Goal: Task Accomplishment & Management: Manage account settings

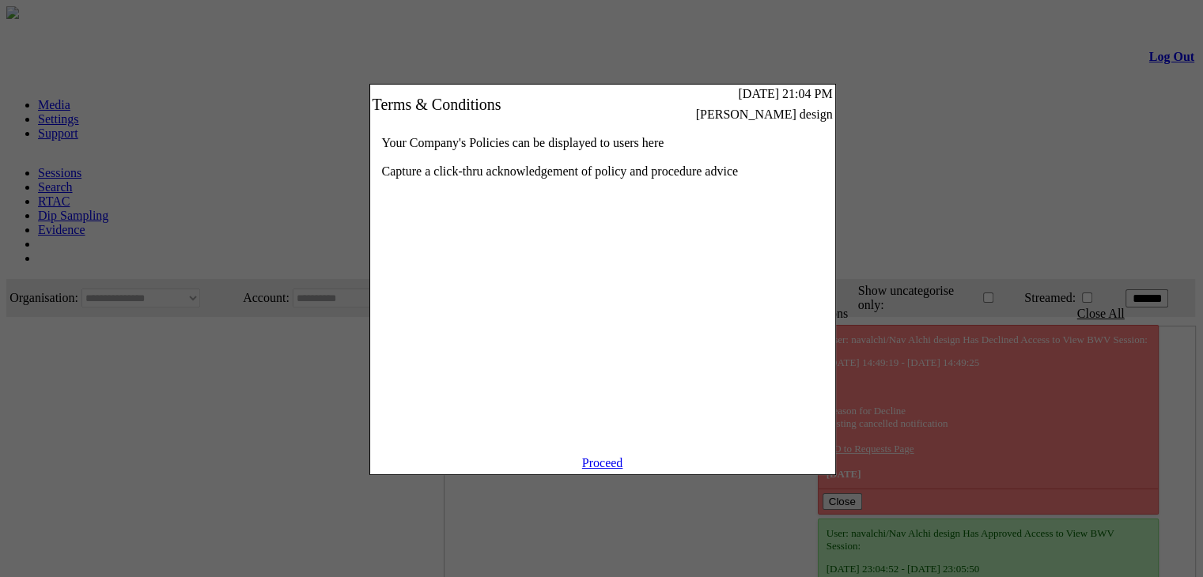
click at [606, 470] on link "Proceed" at bounding box center [602, 462] width 41 height 13
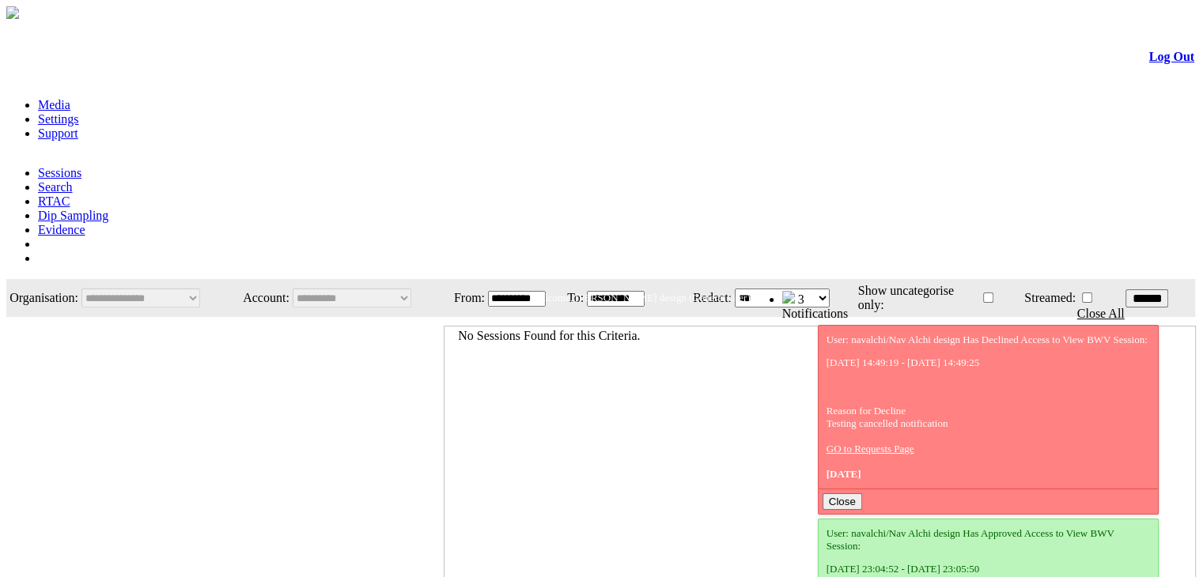
click at [85, 223] on link "Evidence" at bounding box center [61, 229] width 47 height 13
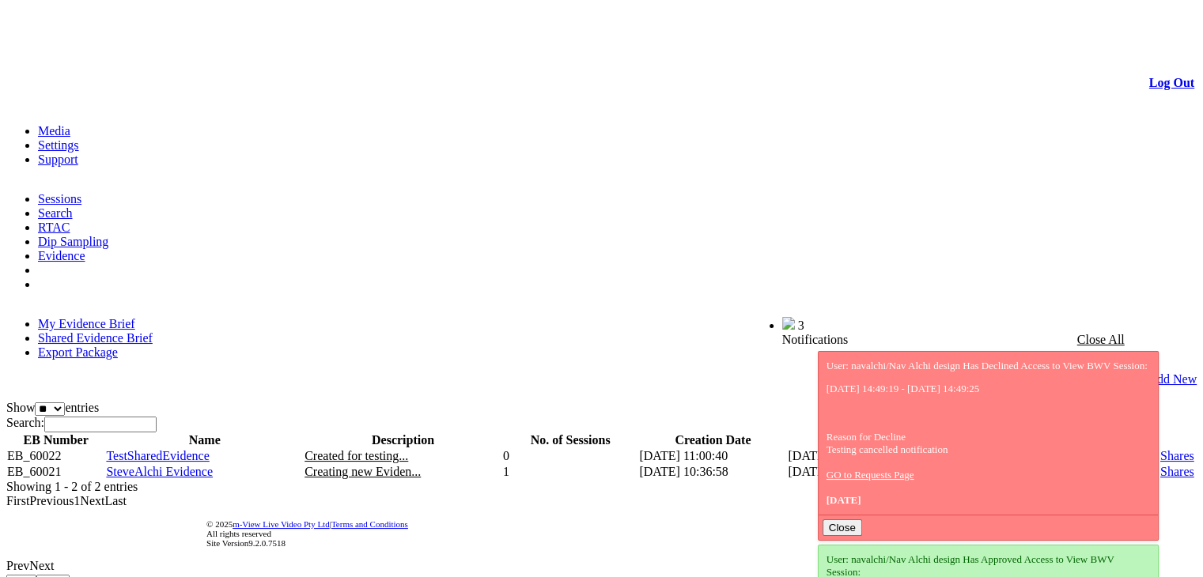
click at [1161, 465] on link "Shares" at bounding box center [1178, 471] width 34 height 13
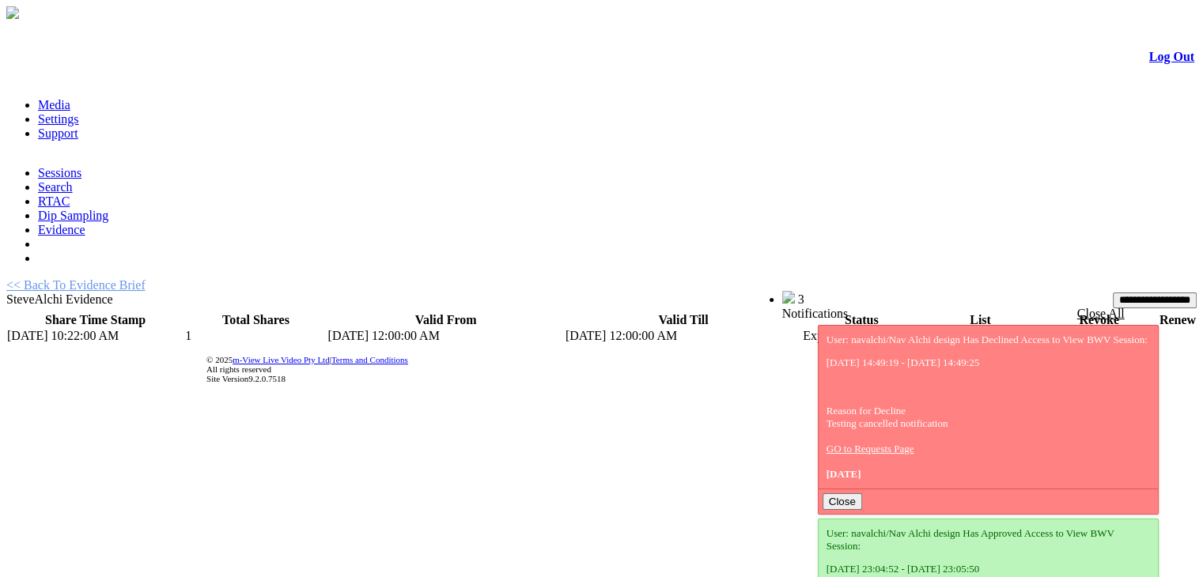
click at [922, 329] on link "List" at bounding box center [932, 335] width 20 height 13
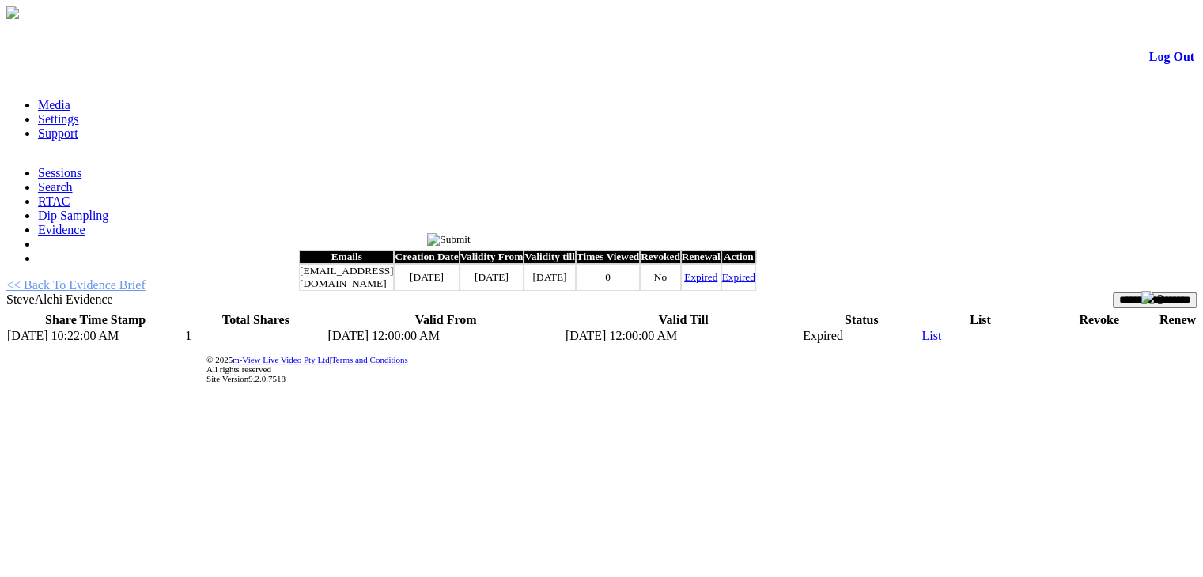
click at [721, 264] on th "Renewal" at bounding box center [701, 257] width 40 height 14
click at [718, 283] on link "Expired" at bounding box center [700, 277] width 33 height 12
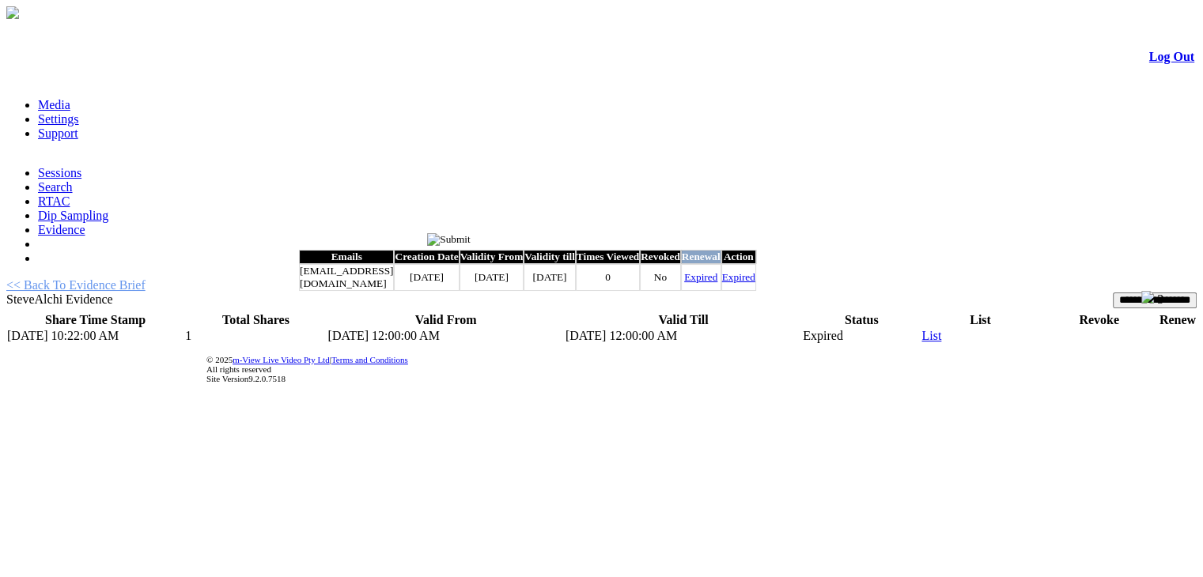
click at [718, 283] on link "Expired" at bounding box center [700, 277] width 33 height 12
click at [756, 264] on th "Action" at bounding box center [738, 257] width 35 height 14
click at [755, 283] on link "Expired" at bounding box center [738, 277] width 33 height 12
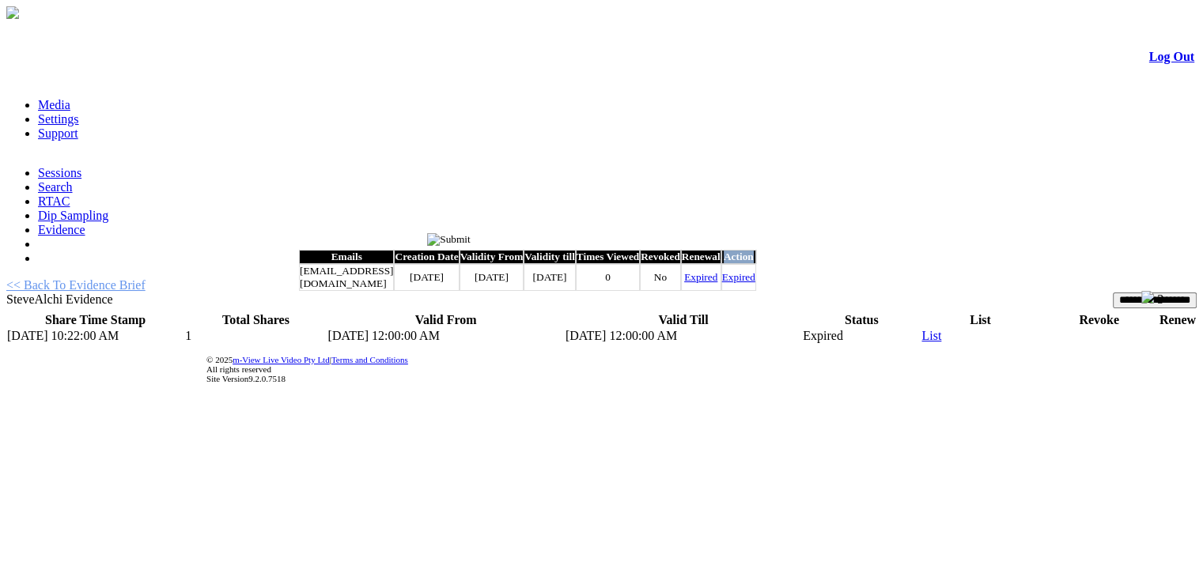
click at [718, 283] on link "Expired" at bounding box center [700, 277] width 33 height 12
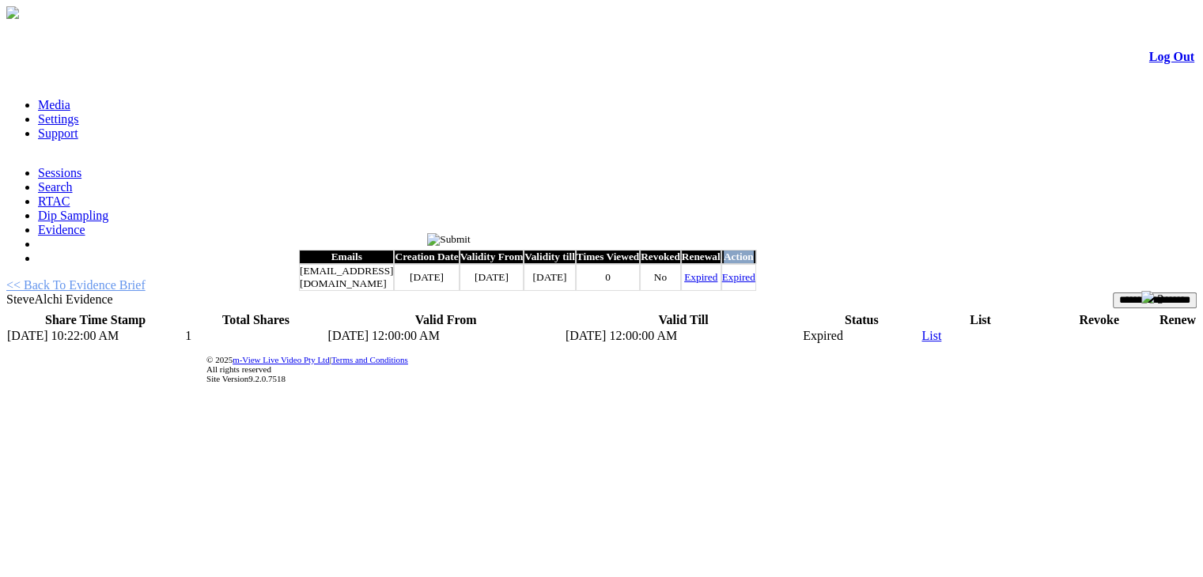
click at [755, 283] on link "Expired" at bounding box center [738, 277] width 33 height 12
click at [471, 236] on input "image" at bounding box center [449, 239] width 44 height 13
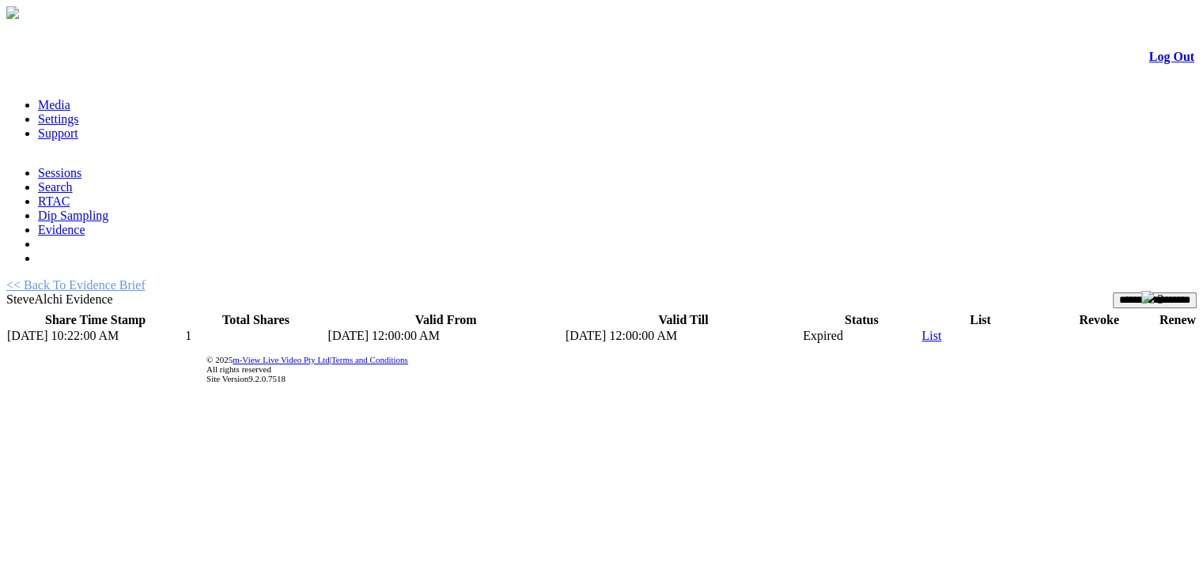
click at [815, 328] on td "Expired" at bounding box center [861, 336] width 119 height 16
click at [1113, 293] on input "**********" at bounding box center [1155, 301] width 84 height 16
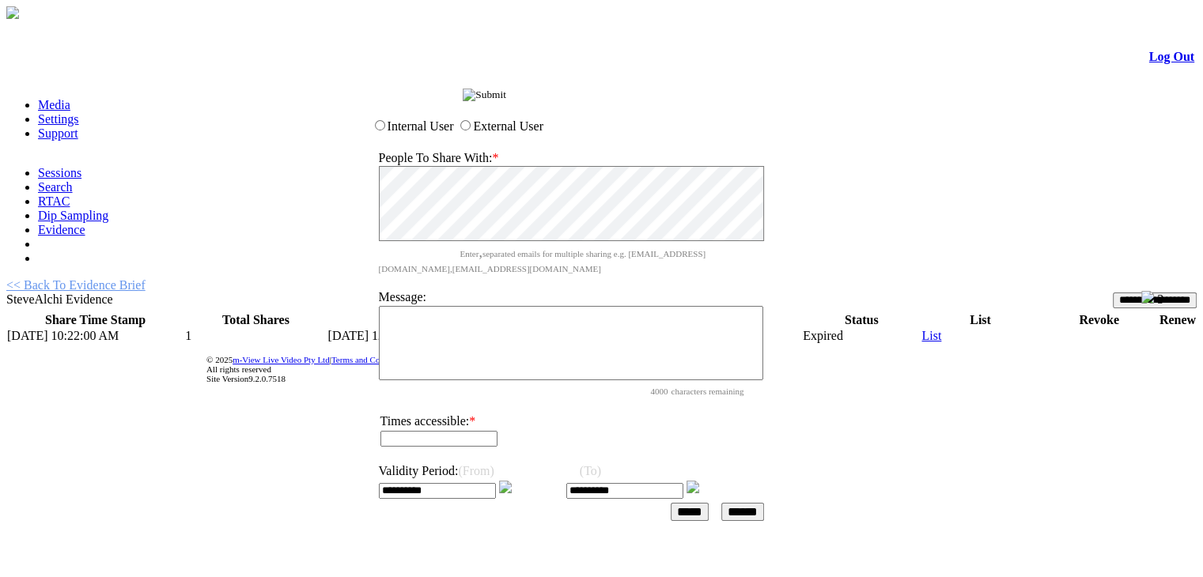
click at [506, 101] on input "image" at bounding box center [485, 95] width 44 height 13
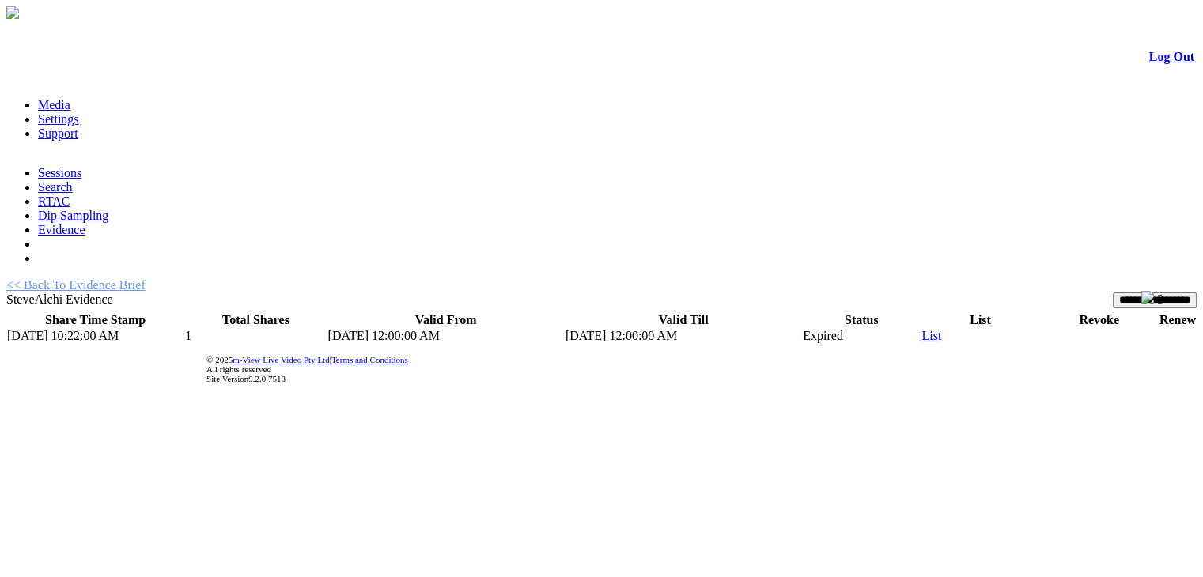
click at [136, 278] on link "<< Back To Evidence Brief" at bounding box center [75, 284] width 139 height 13
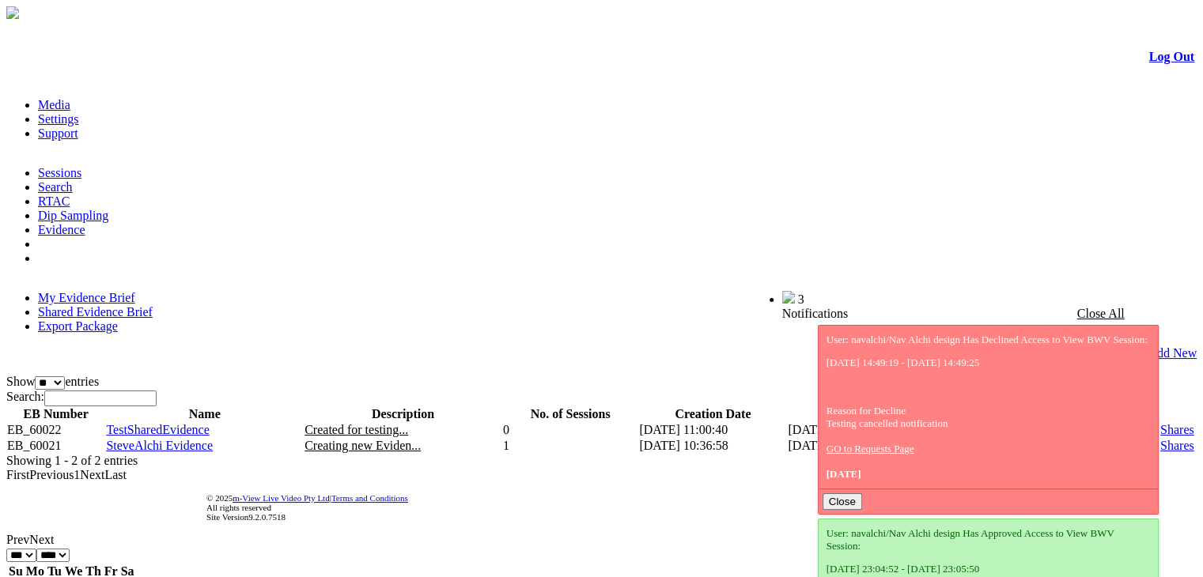
click at [1161, 423] on link "Shares" at bounding box center [1178, 429] width 34 height 13
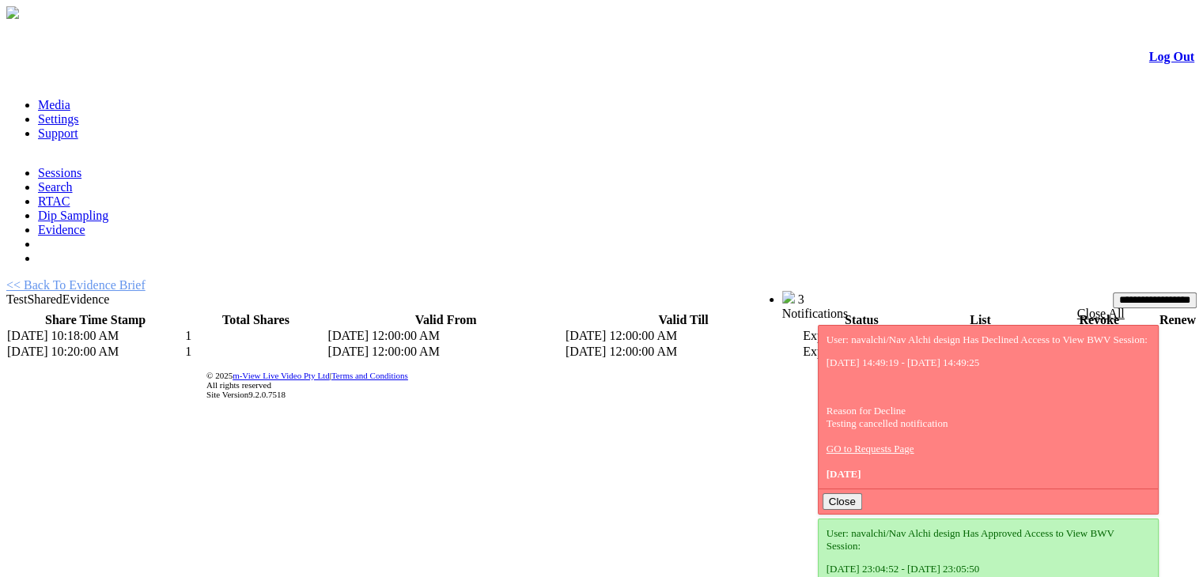
click at [922, 329] on link "List" at bounding box center [932, 335] width 20 height 13
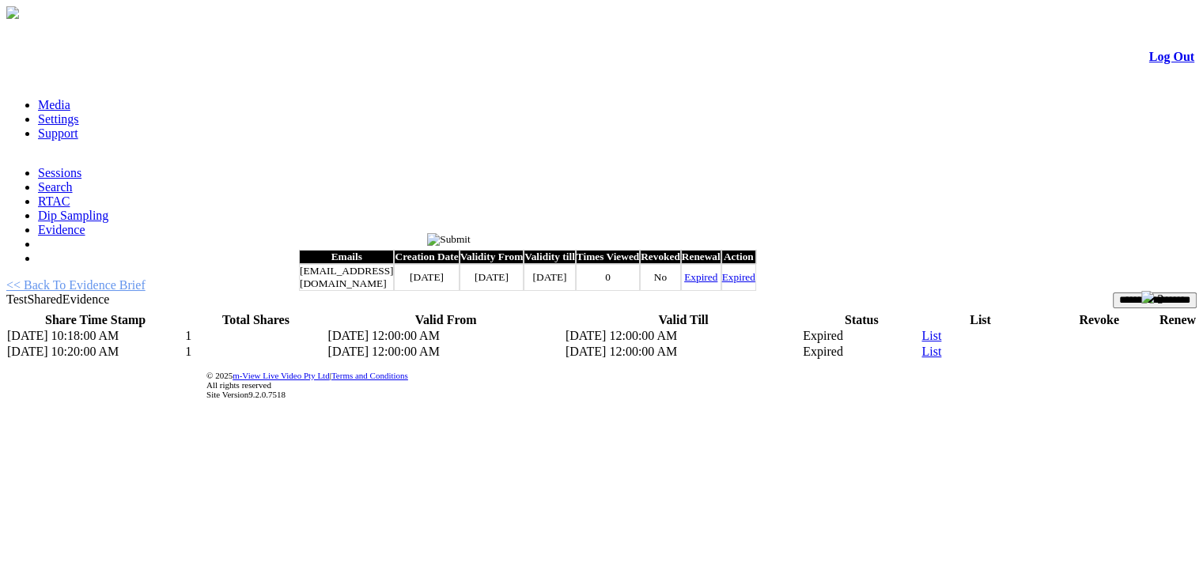
click at [718, 283] on link "Expired" at bounding box center [700, 277] width 33 height 12
click at [471, 242] on input "image" at bounding box center [449, 239] width 44 height 13
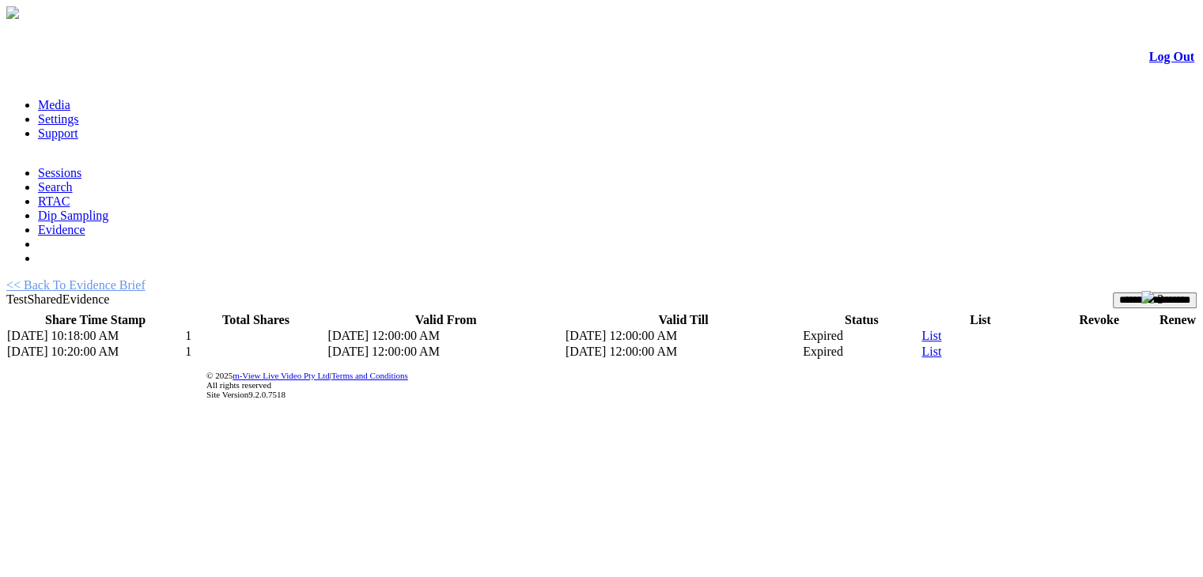
click at [922, 345] on link "List" at bounding box center [932, 351] width 20 height 13
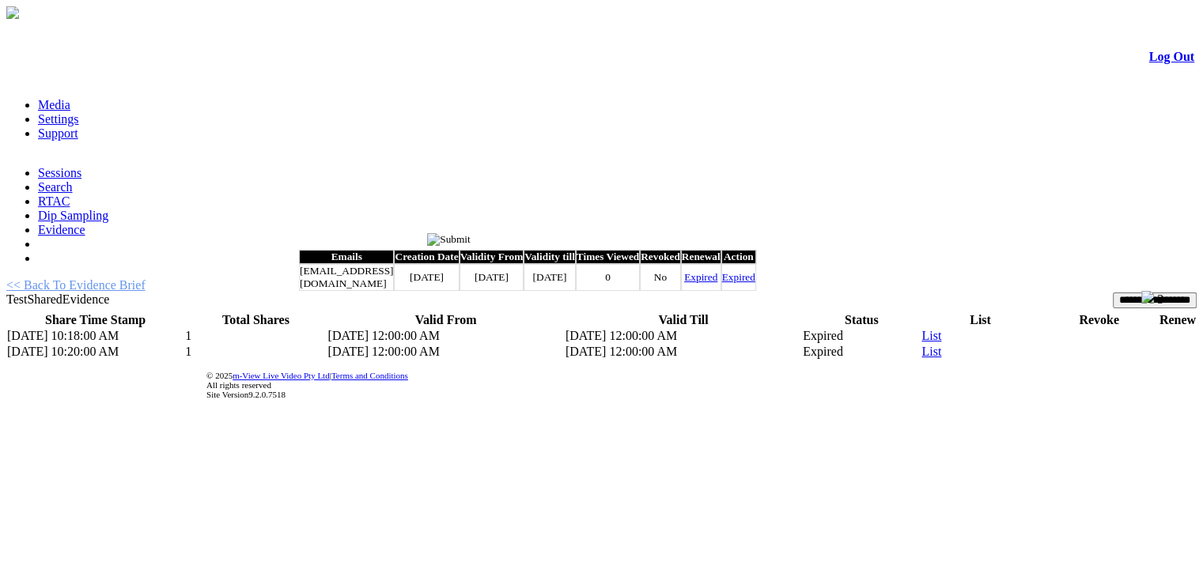
click at [681, 290] on td "No" at bounding box center [660, 277] width 41 height 27
click at [718, 283] on link "Expired" at bounding box center [700, 277] width 33 height 12
click at [471, 238] on input "image" at bounding box center [449, 239] width 44 height 13
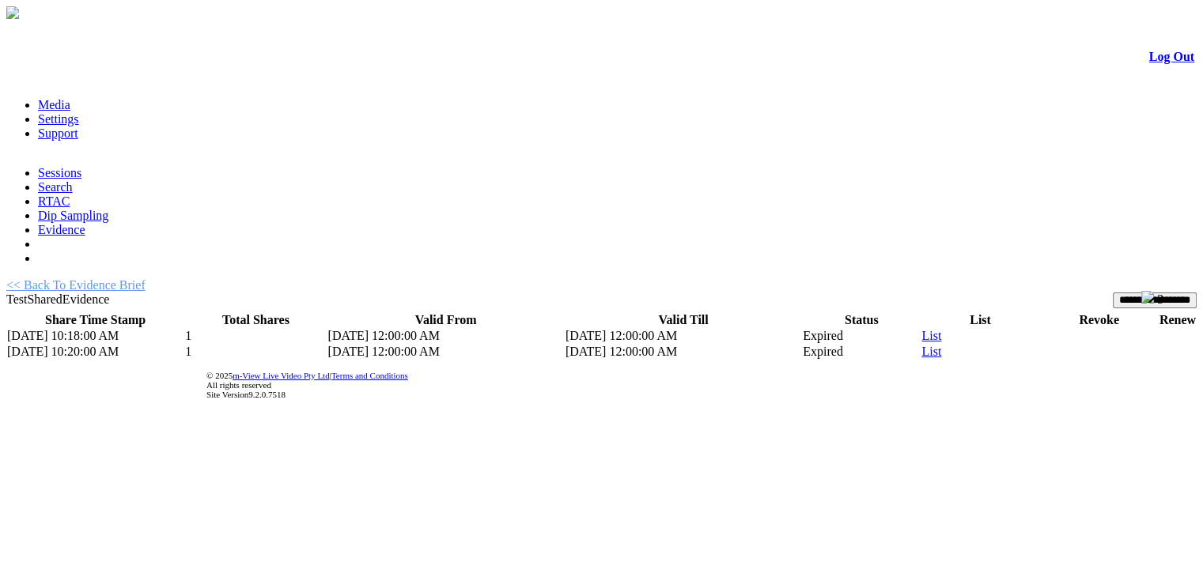
click at [922, 345] on link "List" at bounding box center [932, 351] width 20 height 13
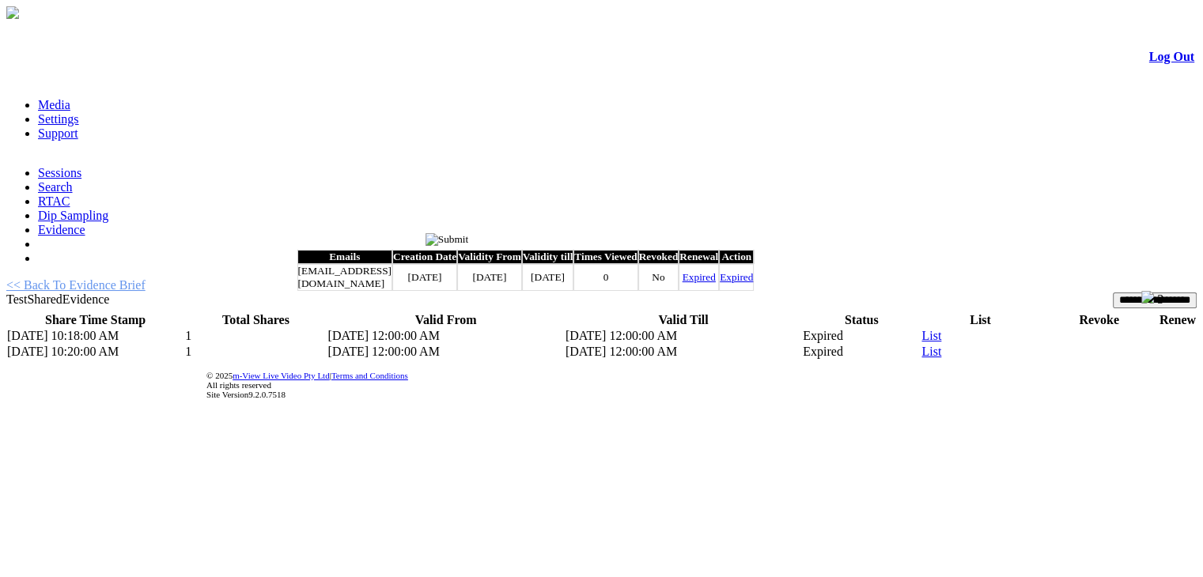
click at [719, 282] on td "Expired" at bounding box center [699, 277] width 40 height 27
drag, startPoint x: 839, startPoint y: 282, endPoint x: 824, endPoint y: 289, distance: 16.6
click at [719, 289] on td "Expired" at bounding box center [699, 277] width 40 height 27
click at [716, 283] on link "Expired" at bounding box center [699, 277] width 33 height 12
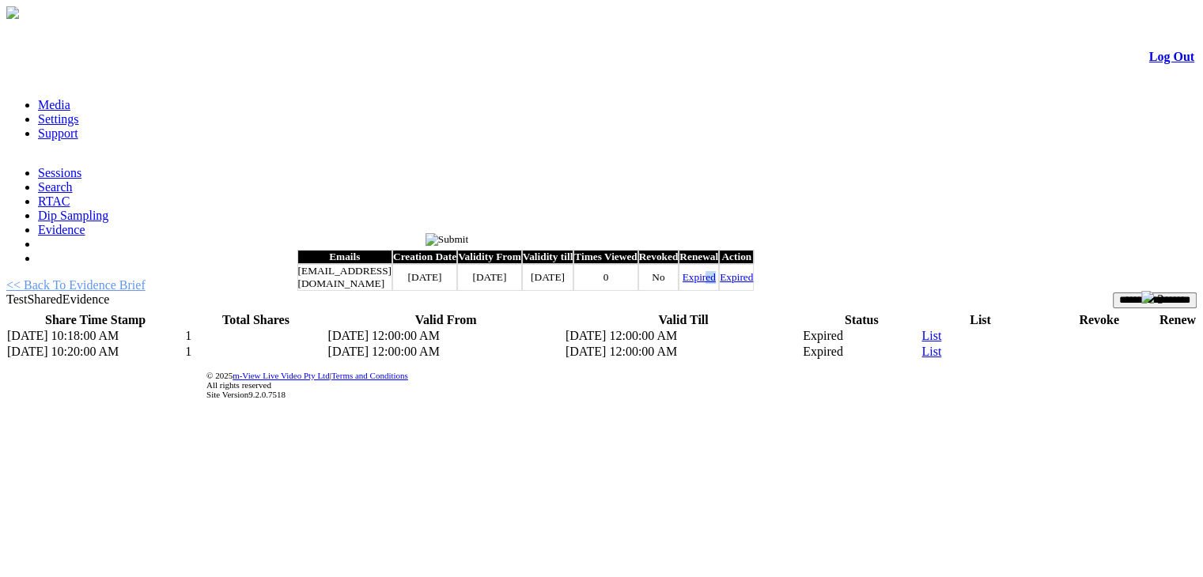
click at [469, 238] on input "image" at bounding box center [448, 239] width 44 height 13
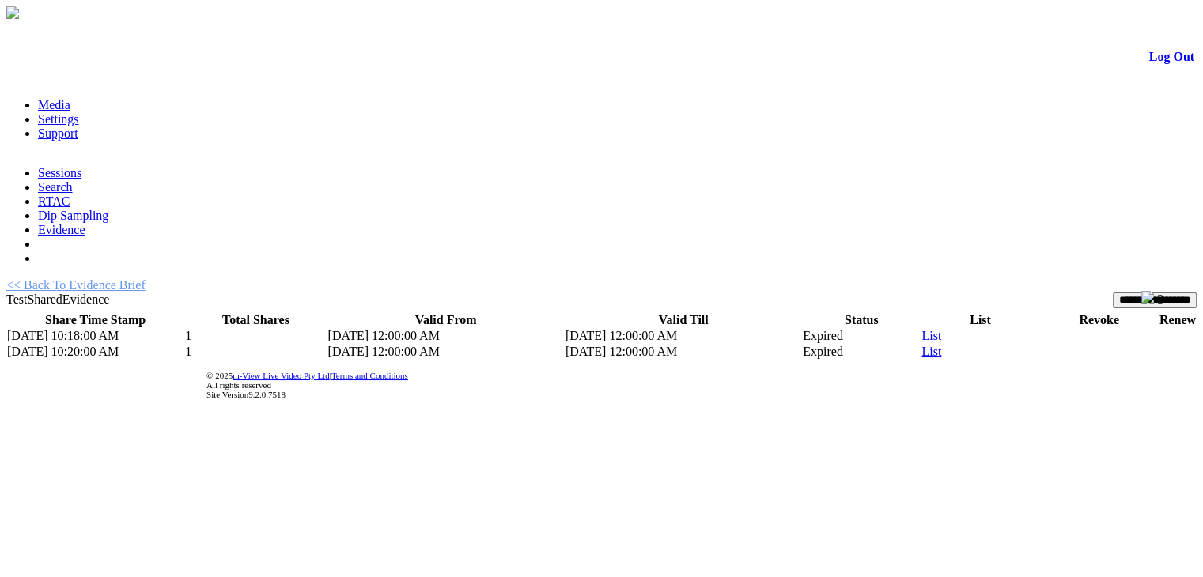
click at [1117, 293] on input "**********" at bounding box center [1155, 301] width 84 height 16
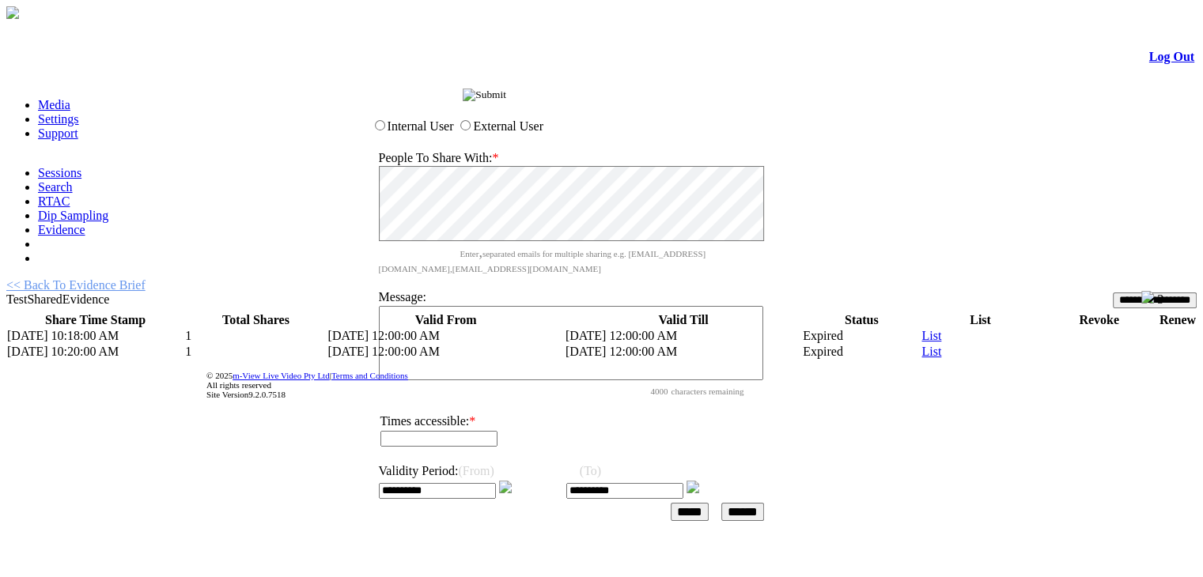
click at [506, 99] on input "image" at bounding box center [485, 95] width 44 height 13
